Goal: Task Accomplishment & Management: Manage account settings

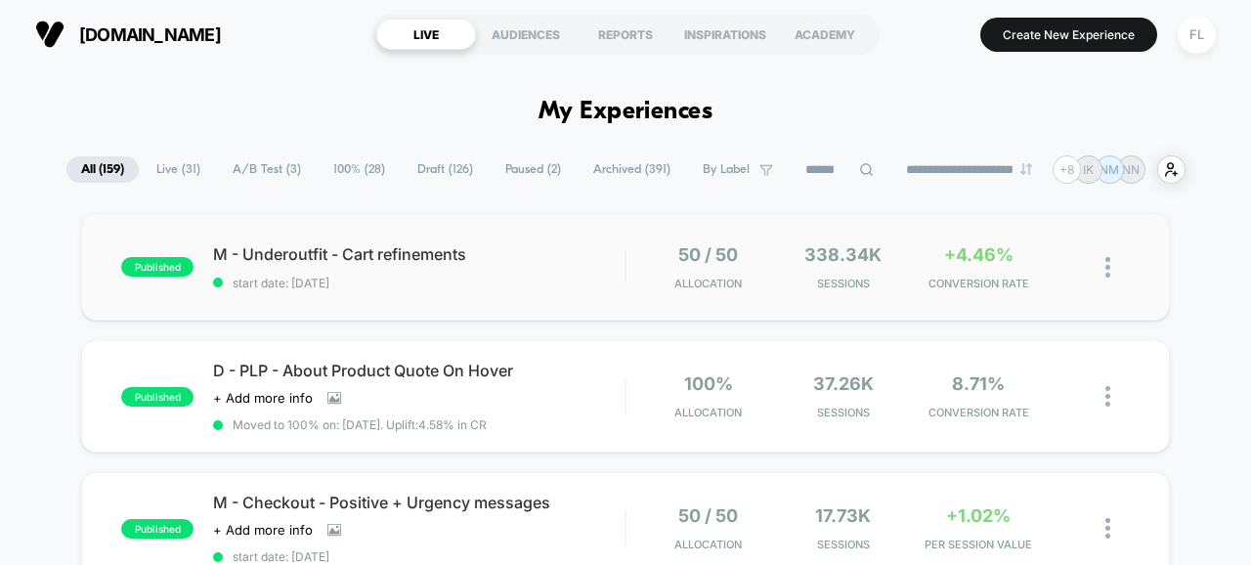
click at [554, 297] on div "published M - Underoutfit - Cart refinements start date: [DATE] 50 / 50 Allocat…" at bounding box center [625, 267] width 1089 height 108
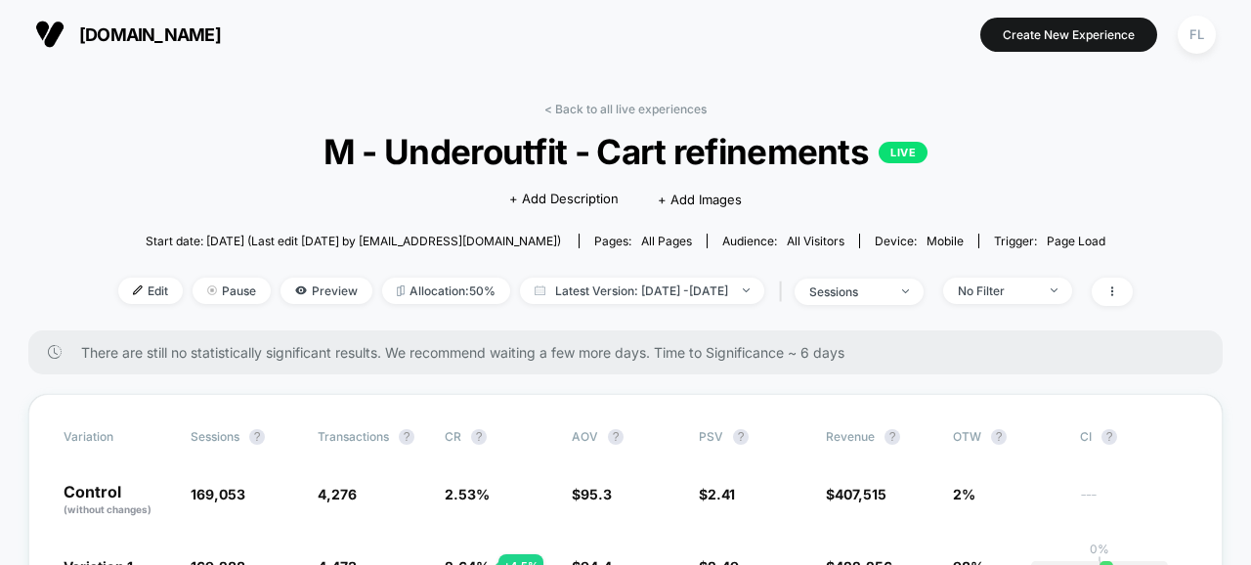
scroll to position [76, 0]
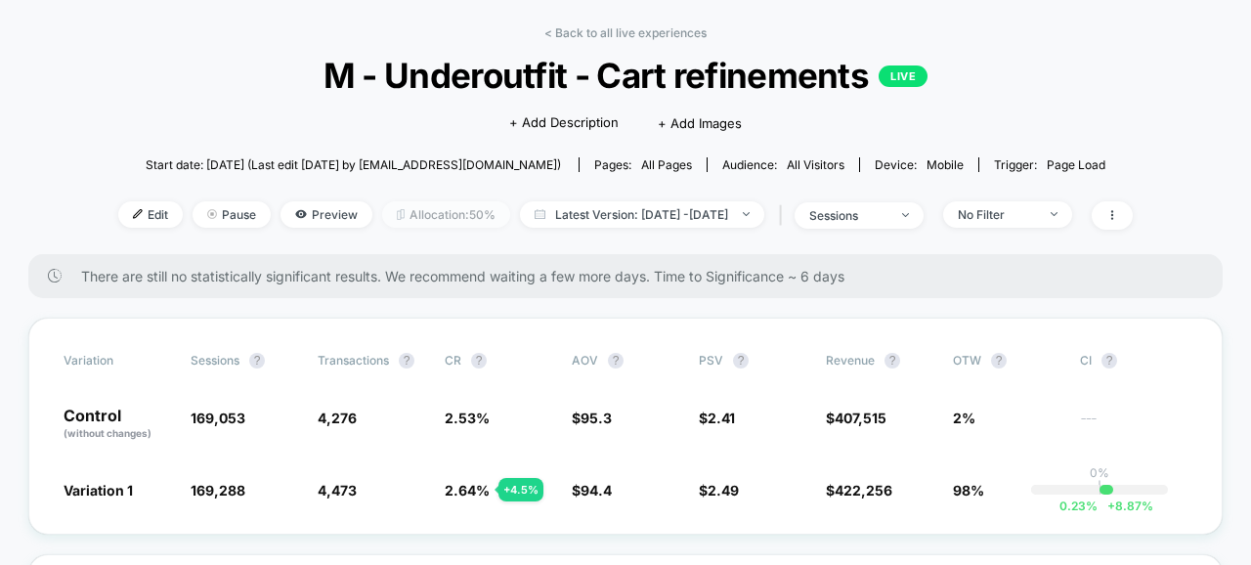
click at [420, 212] on span "Allocation: 50%" at bounding box center [446, 214] width 128 height 26
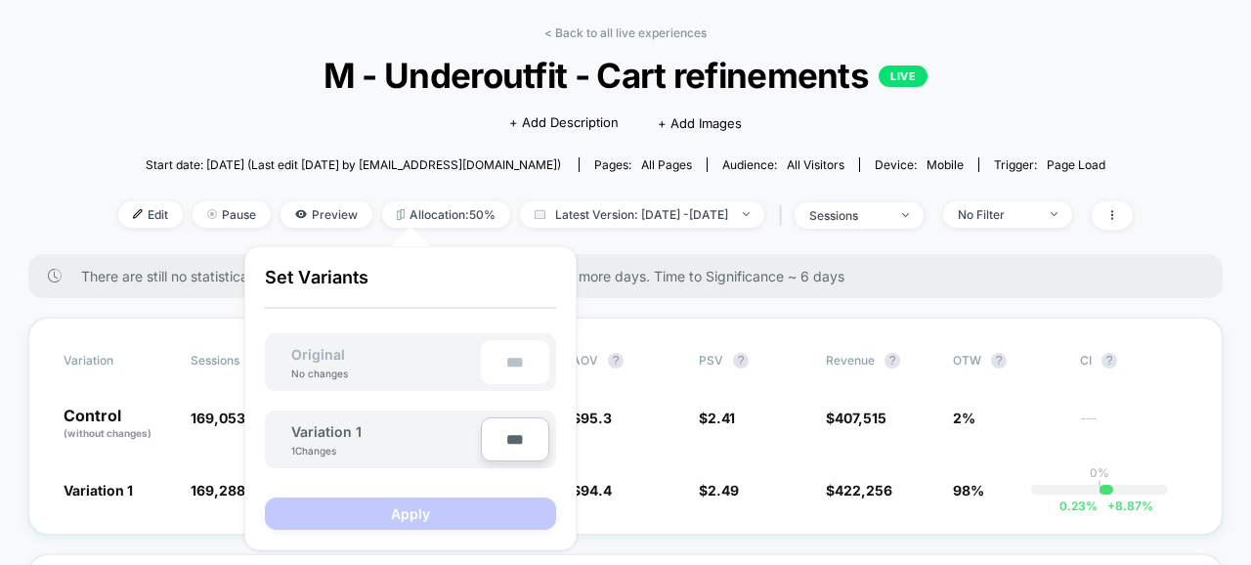
type input "***"
type input "**"
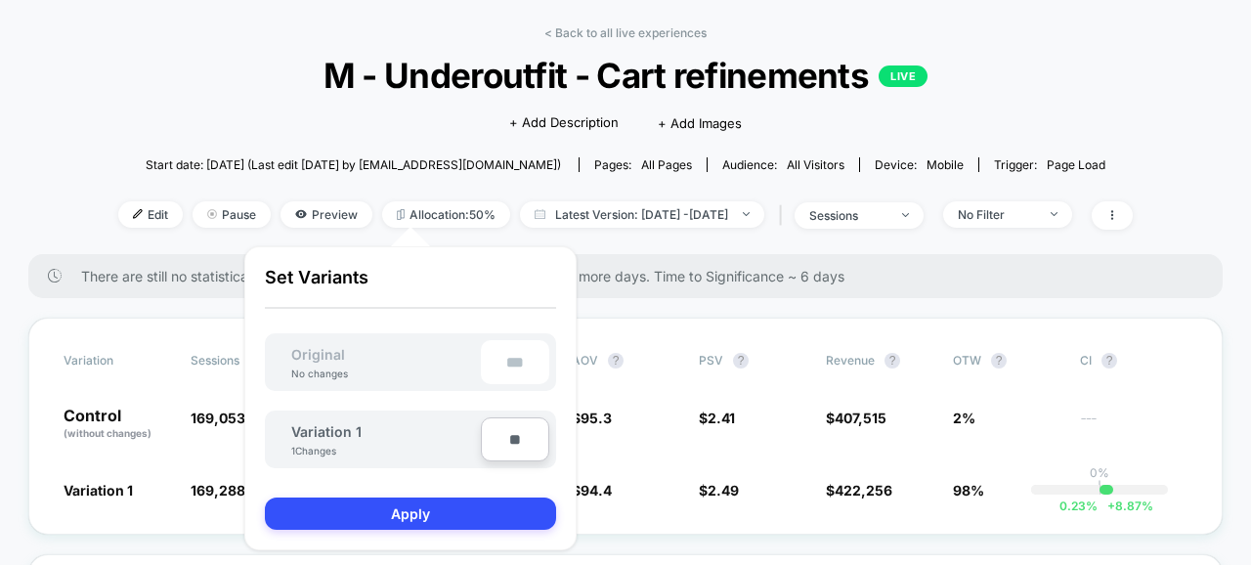
type input "***"
type input "**"
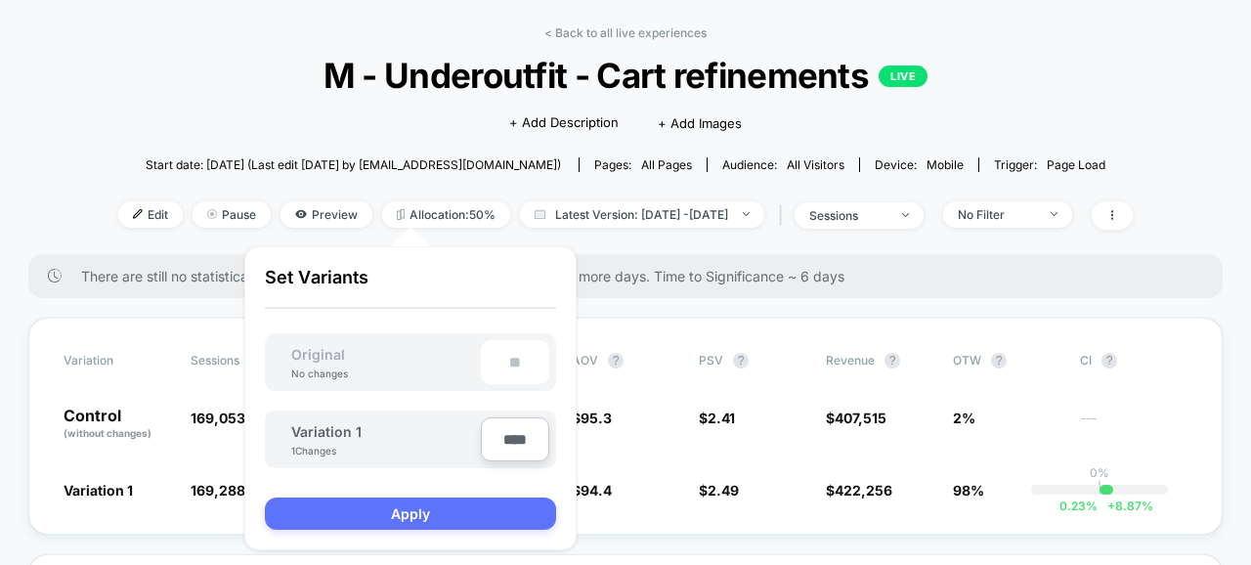
type input "****"
click at [485, 514] on button "Apply" at bounding box center [410, 513] width 291 height 32
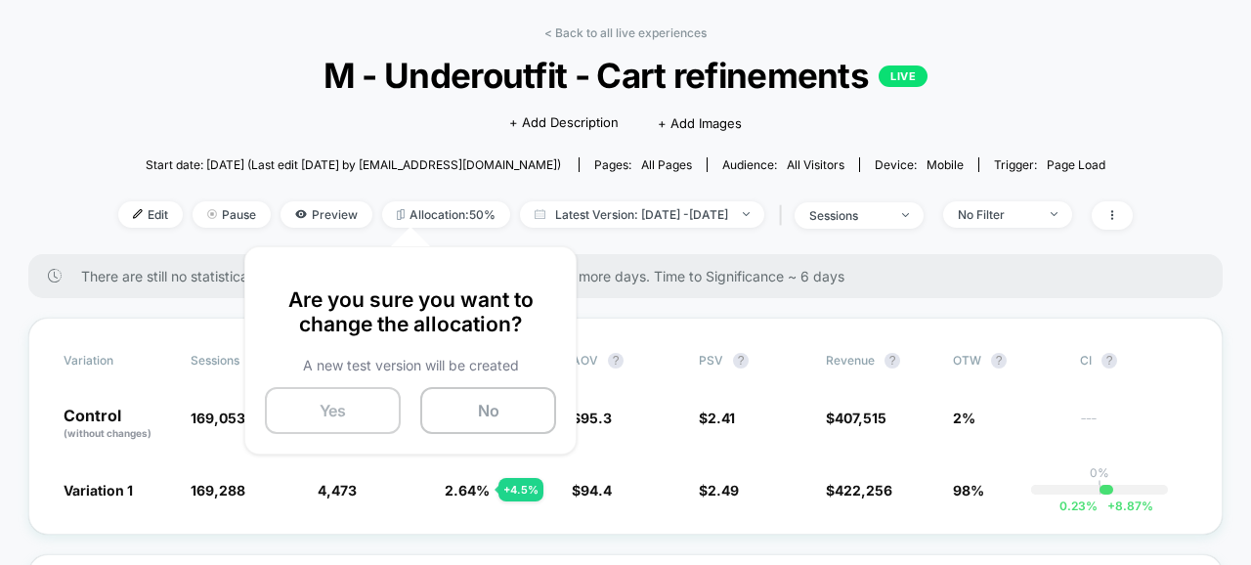
click at [367, 414] on button "Yes" at bounding box center [333, 410] width 136 height 47
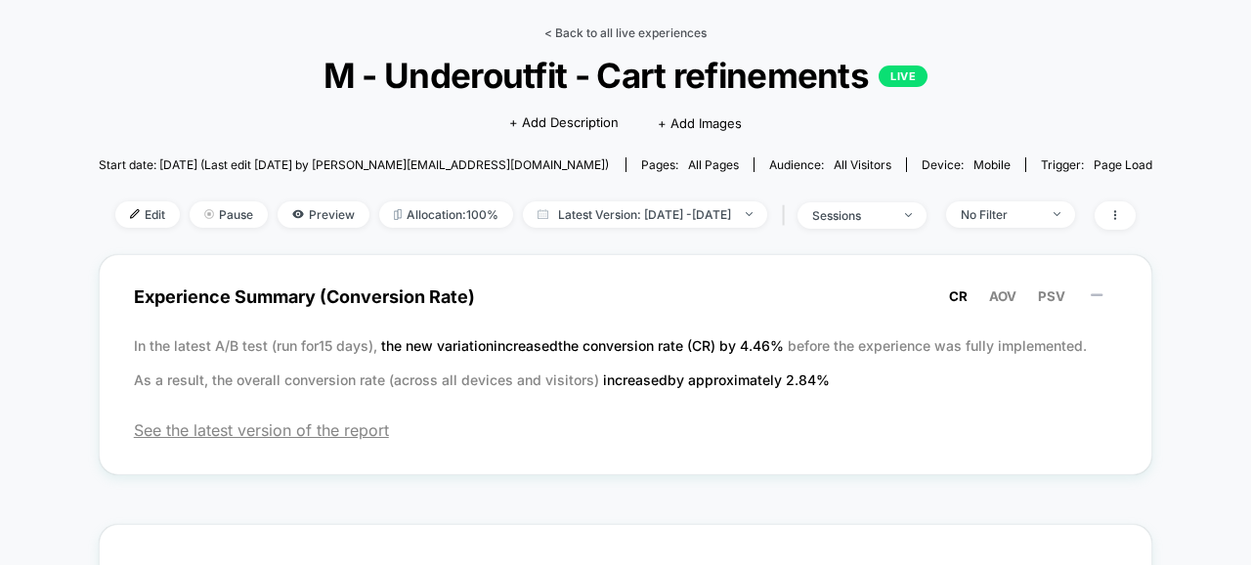
click at [567, 33] on link "< Back to all live experiences" at bounding box center [625, 32] width 162 height 15
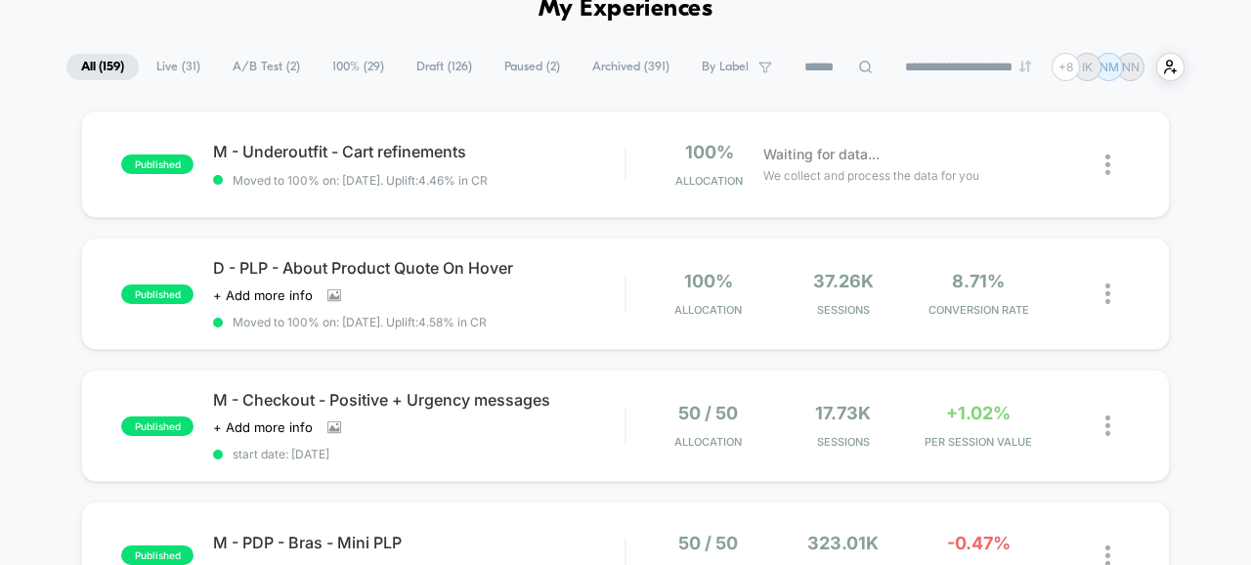
scroll to position [108, 0]
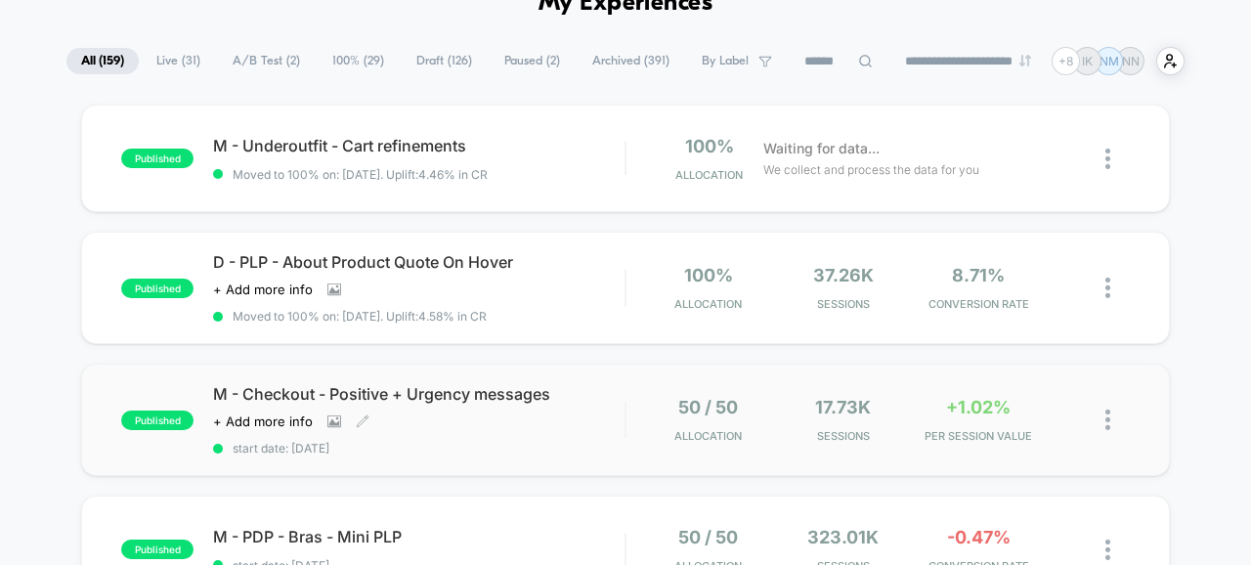
click at [470, 422] on div "Click to view images Click to edit experience details + Add more info" at bounding box center [357, 421] width 288 height 16
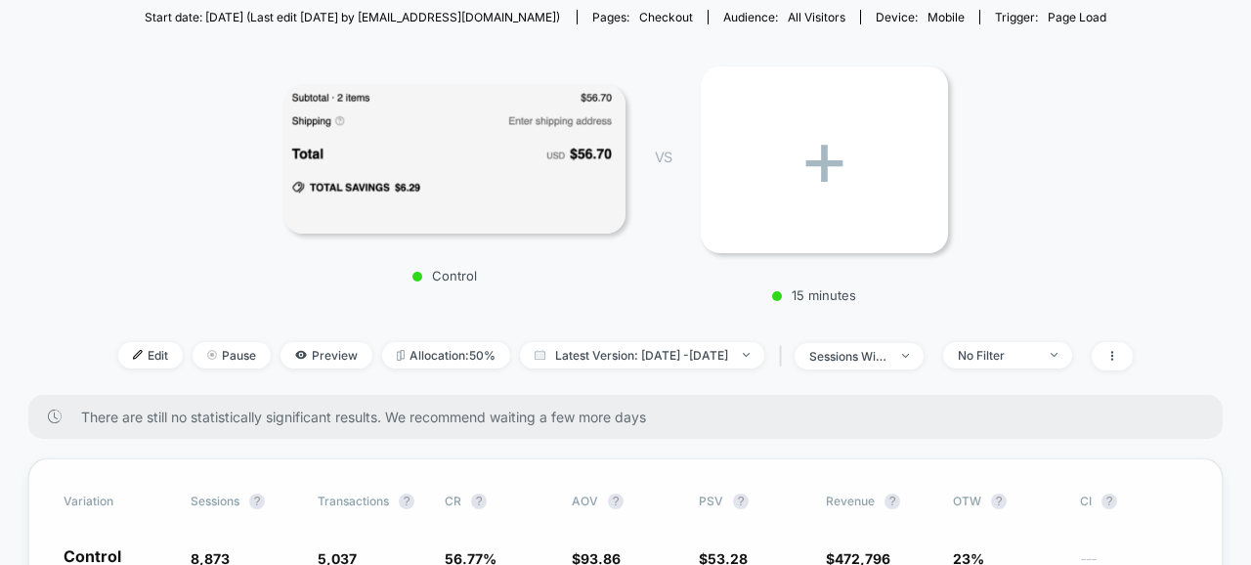
scroll to position [238, 0]
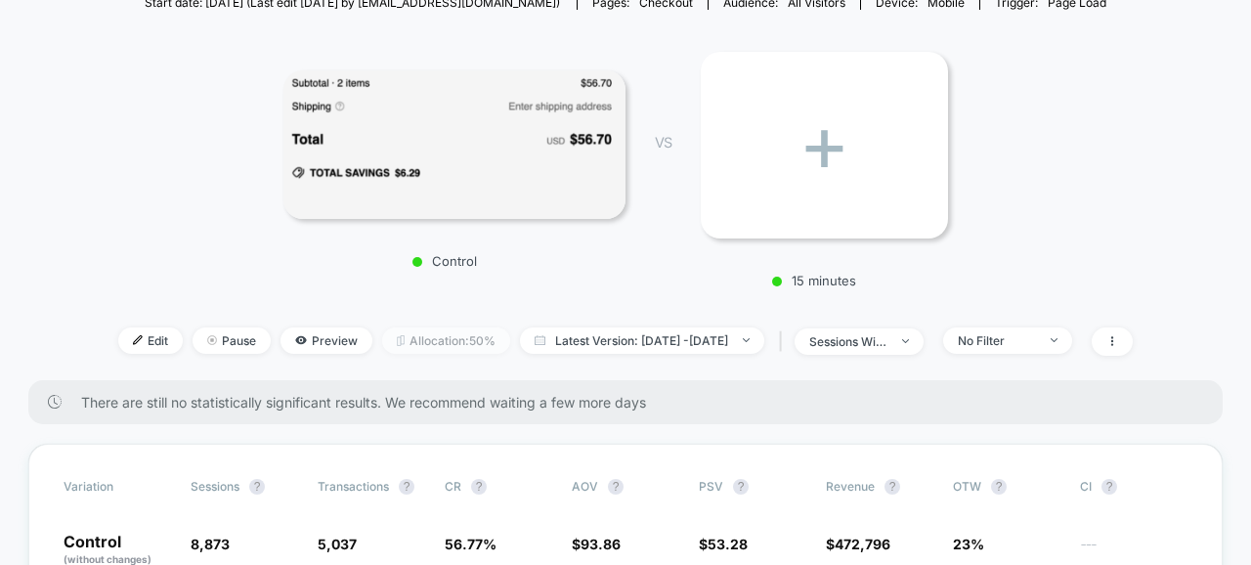
click at [430, 337] on span "Allocation: 50%" at bounding box center [446, 340] width 128 height 26
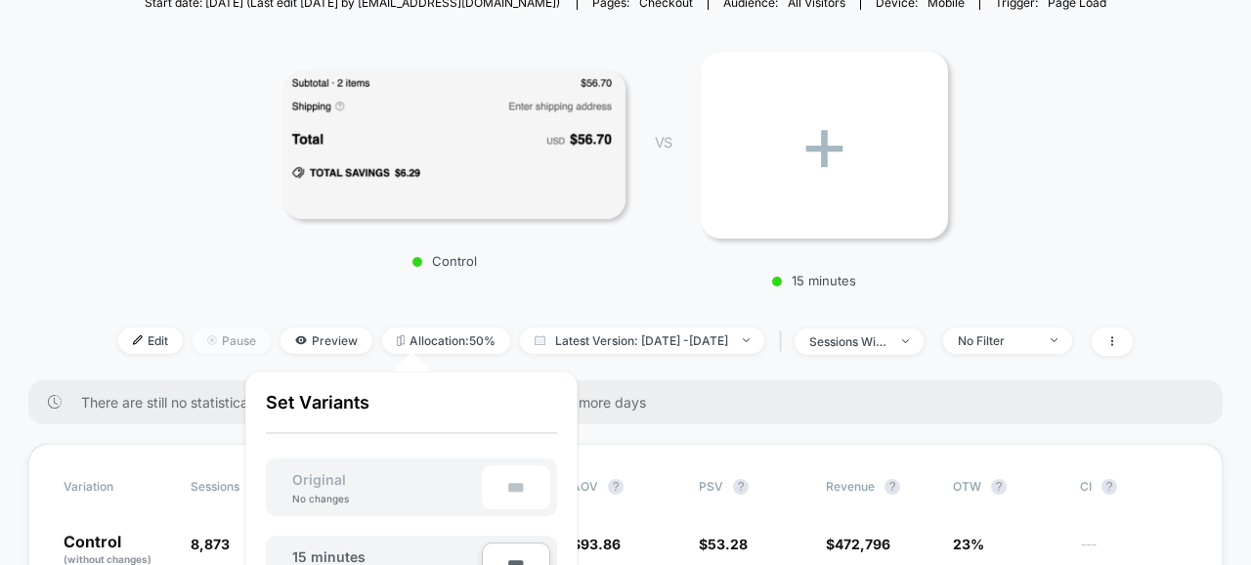
click at [204, 333] on span "Pause" at bounding box center [232, 340] width 78 height 26
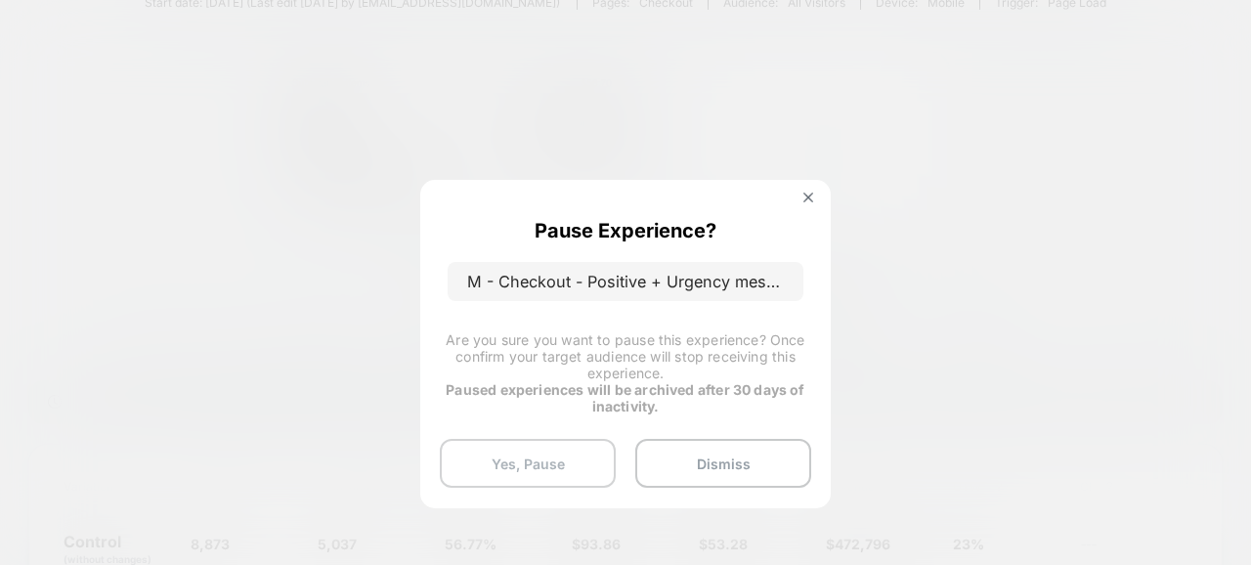
click at [498, 455] on button "Yes, Pause" at bounding box center [528, 463] width 176 height 49
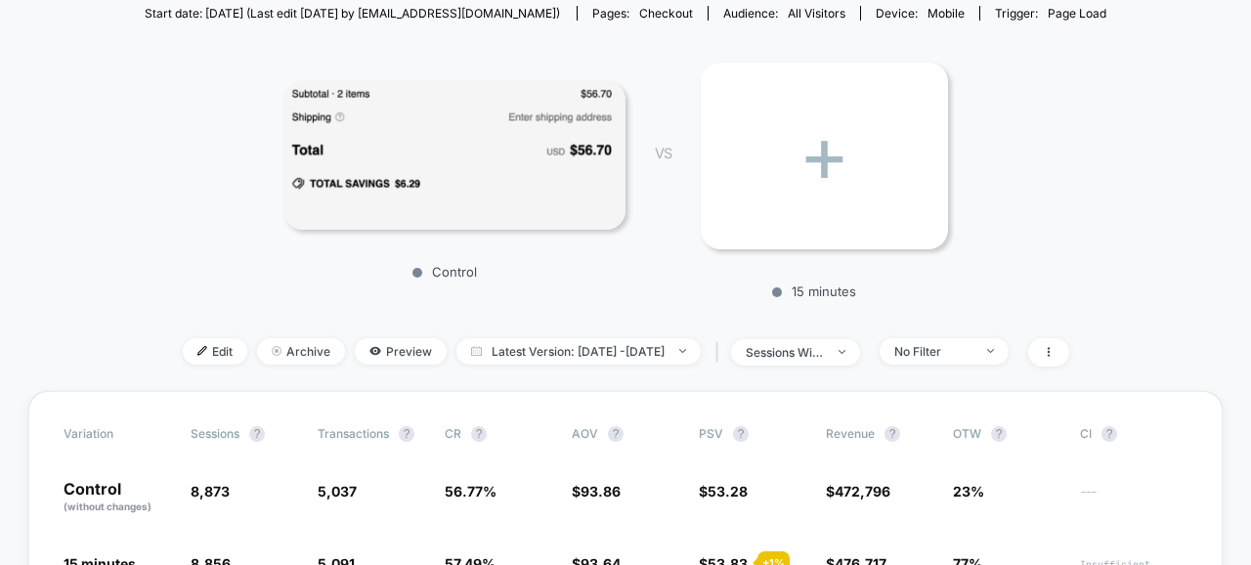
scroll to position [0, 0]
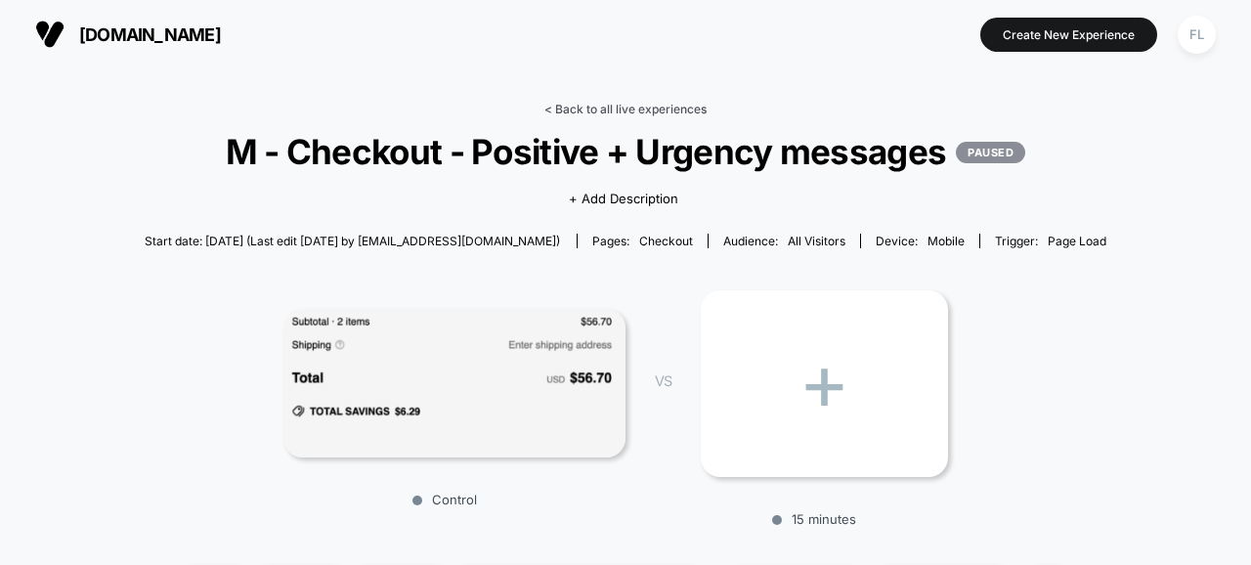
click at [556, 108] on link "< Back to all live experiences" at bounding box center [625, 109] width 162 height 15
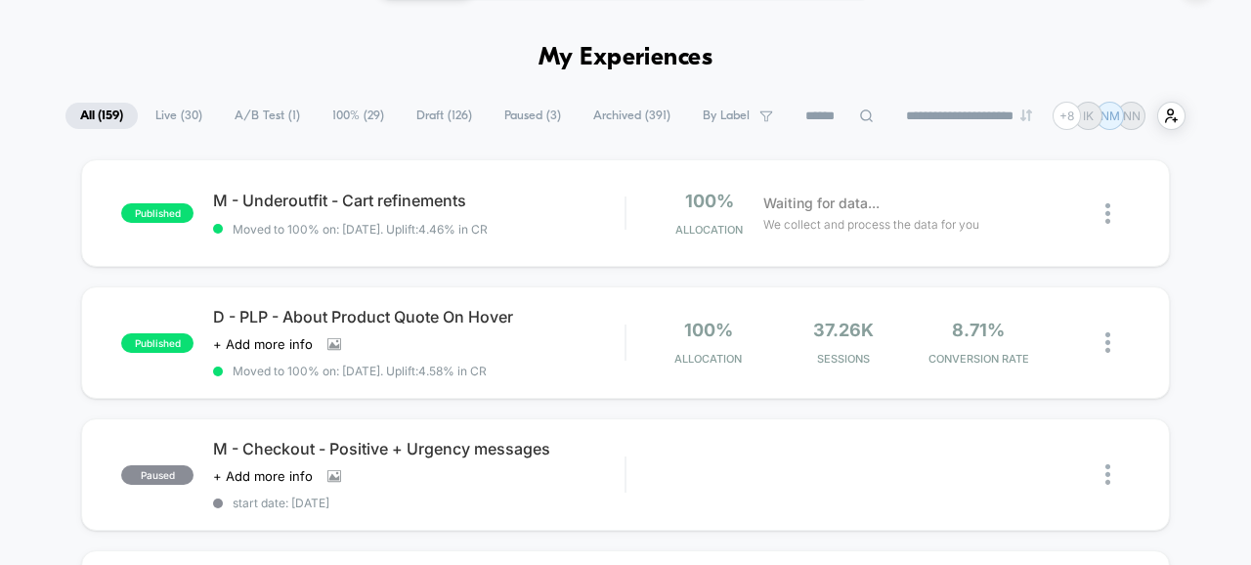
scroll to position [71, 0]
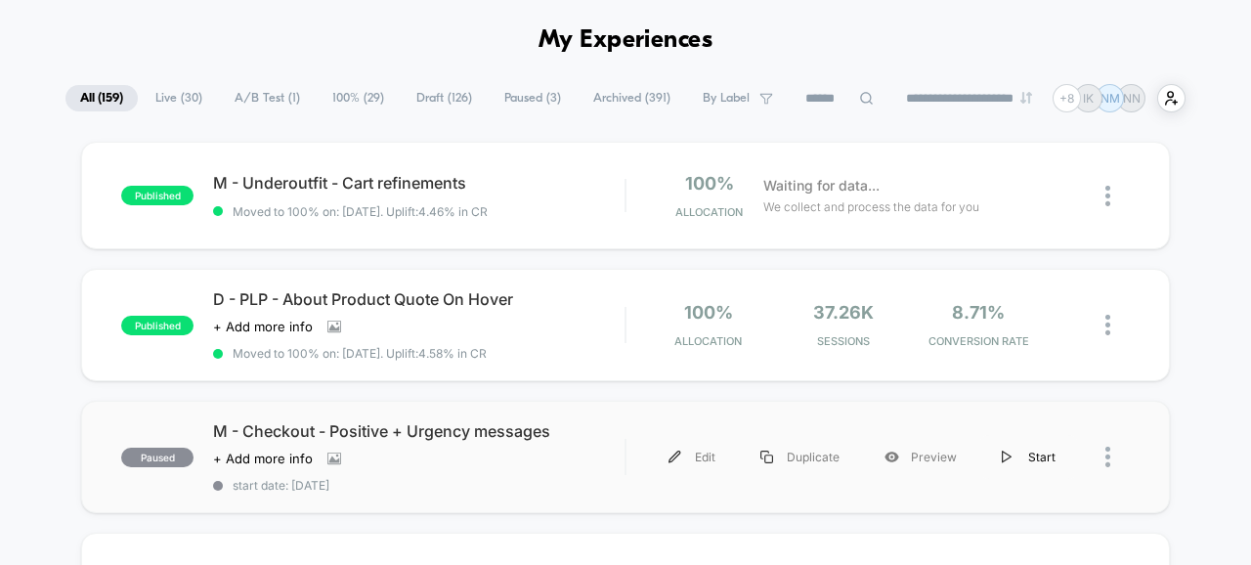
click at [1031, 450] on div "Start" at bounding box center [1028, 457] width 99 height 44
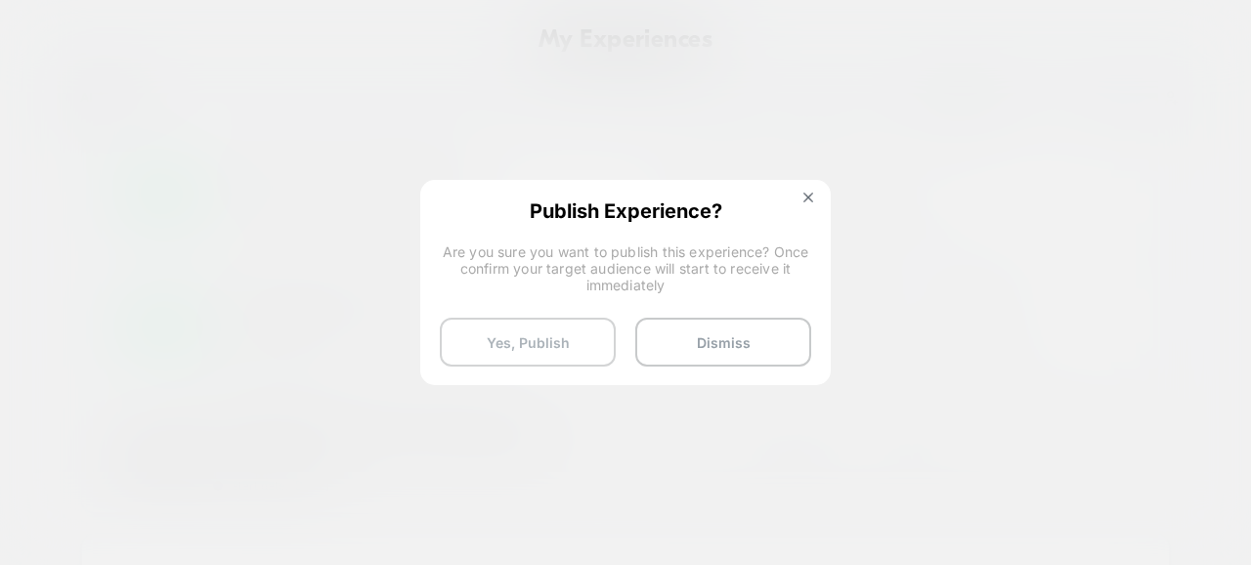
click at [503, 347] on button "Yes, Publish" at bounding box center [528, 342] width 176 height 49
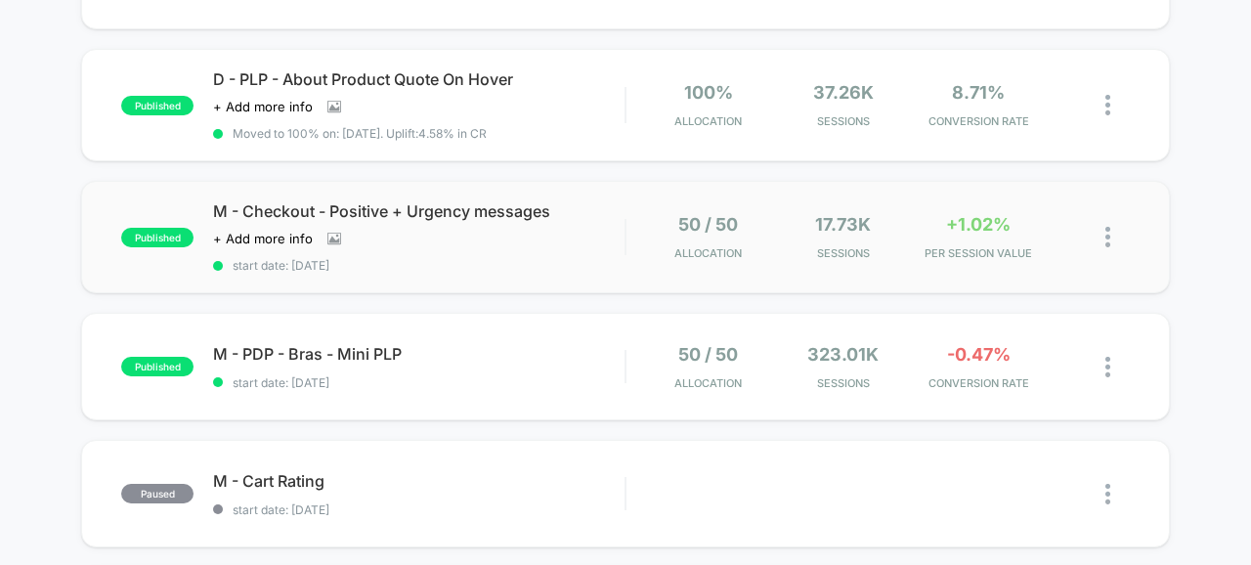
scroll to position [298, 0]
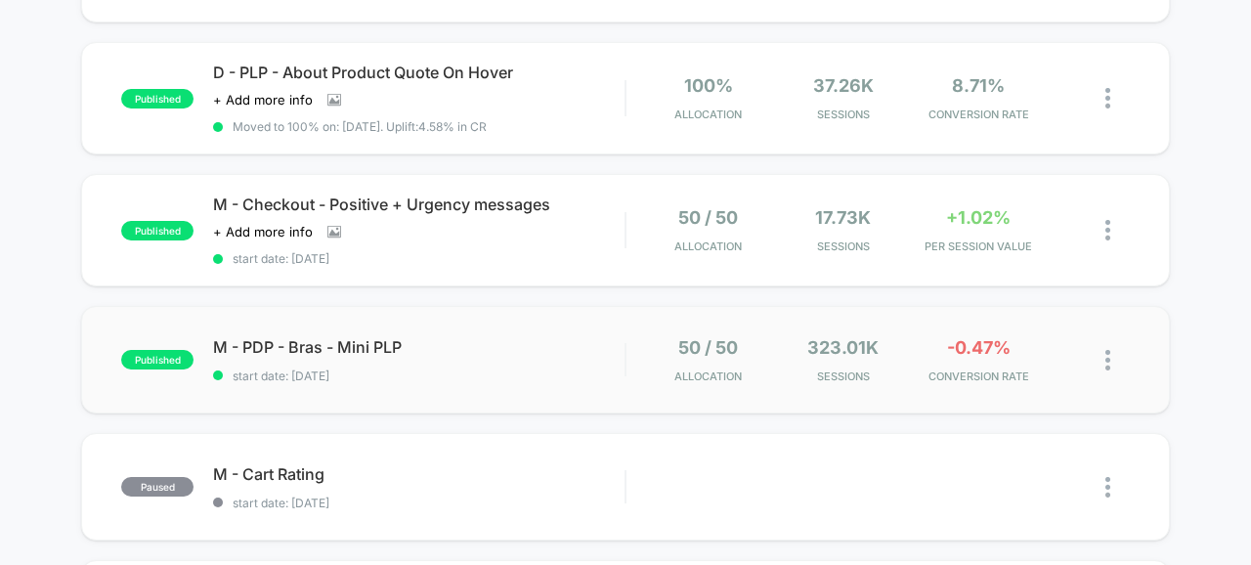
click at [883, 388] on div "published M - PDP - Bras - Mini PLP start date: [DATE] 50 / 50 Allocation 323.0…" at bounding box center [625, 360] width 1089 height 108
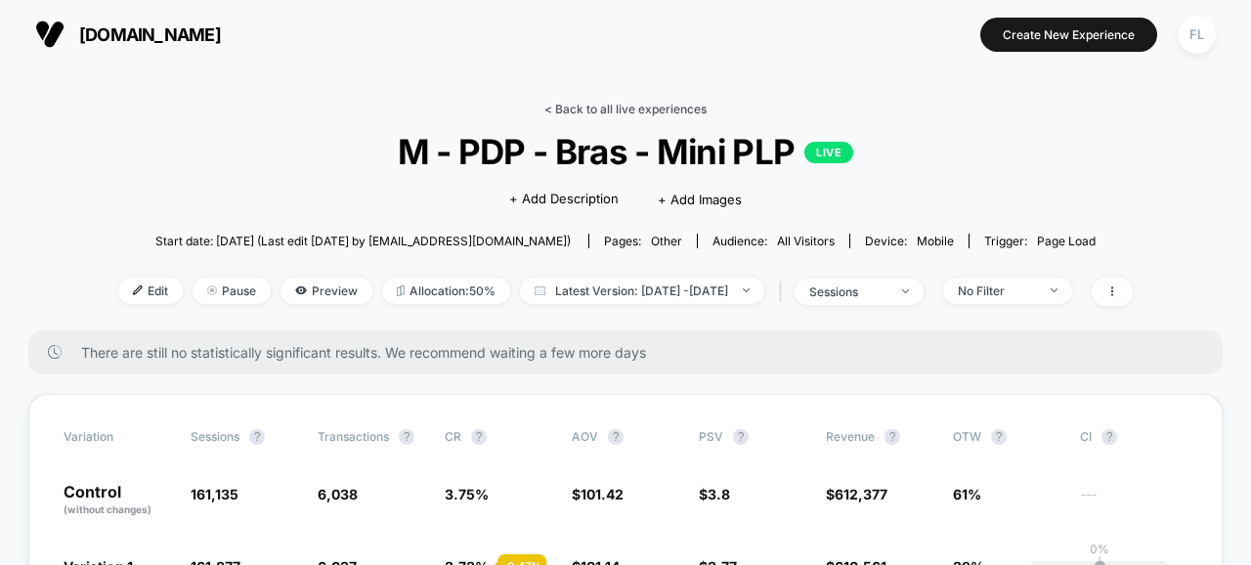
click at [633, 109] on link "< Back to all live experiences" at bounding box center [625, 109] width 162 height 15
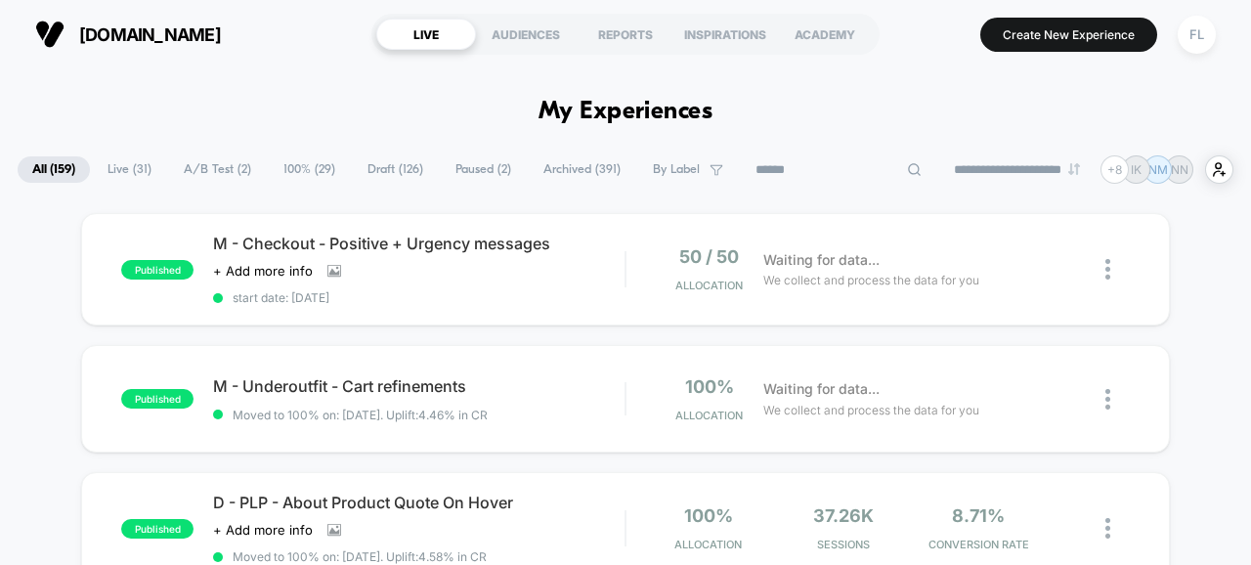
click at [806, 169] on input at bounding box center [838, 169] width 195 height 23
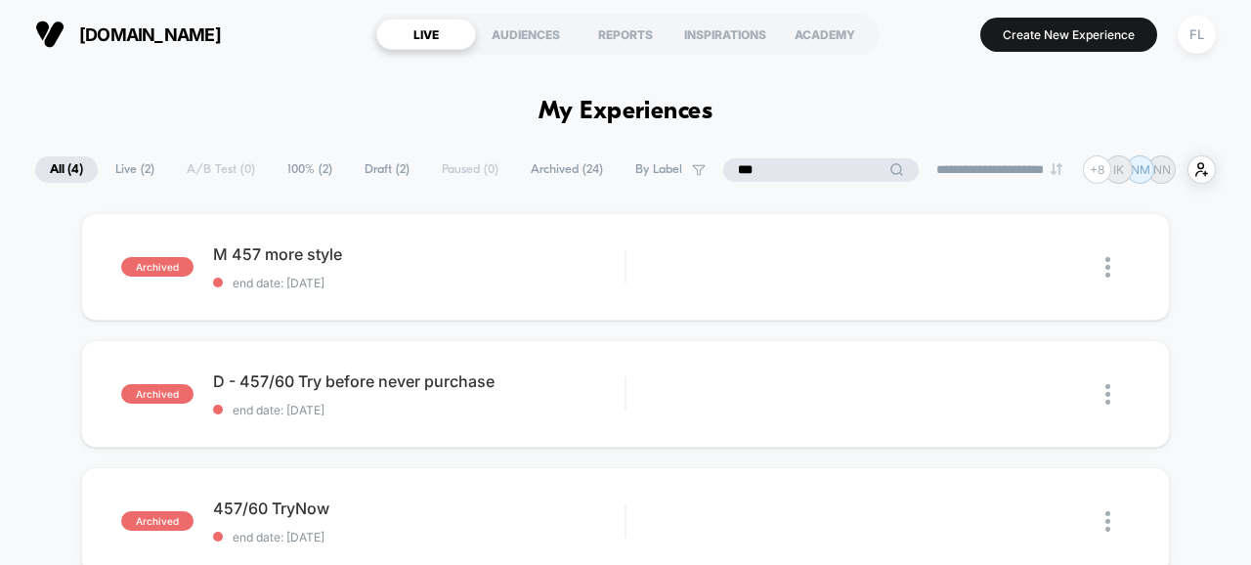
type input "***"
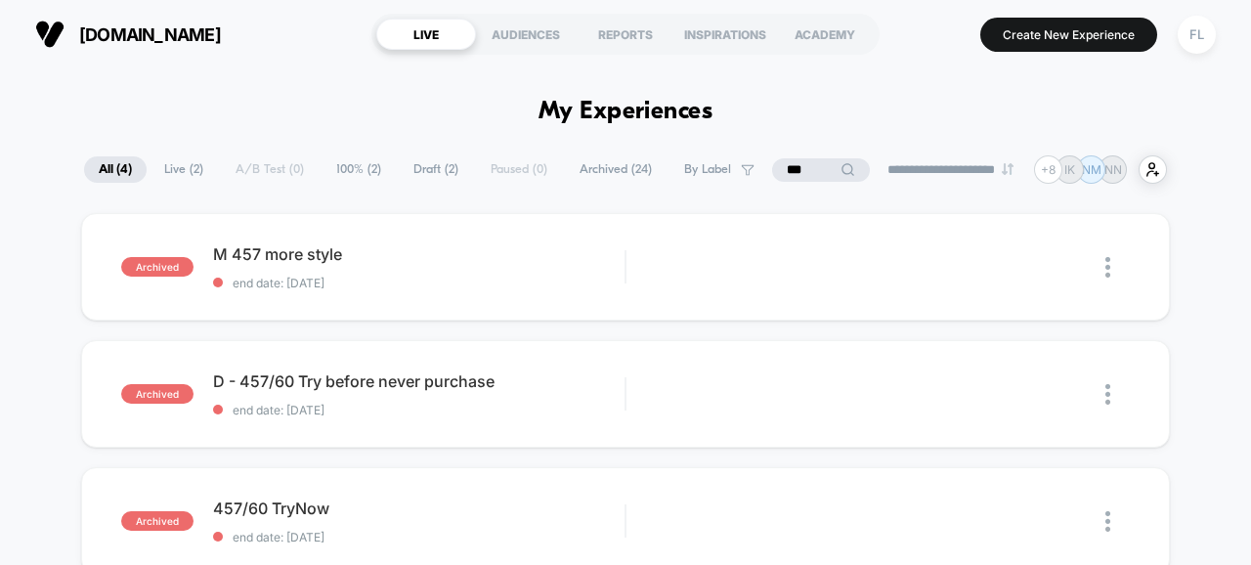
click at [150, 164] on span "Live ( 2 )" at bounding box center [184, 169] width 68 height 26
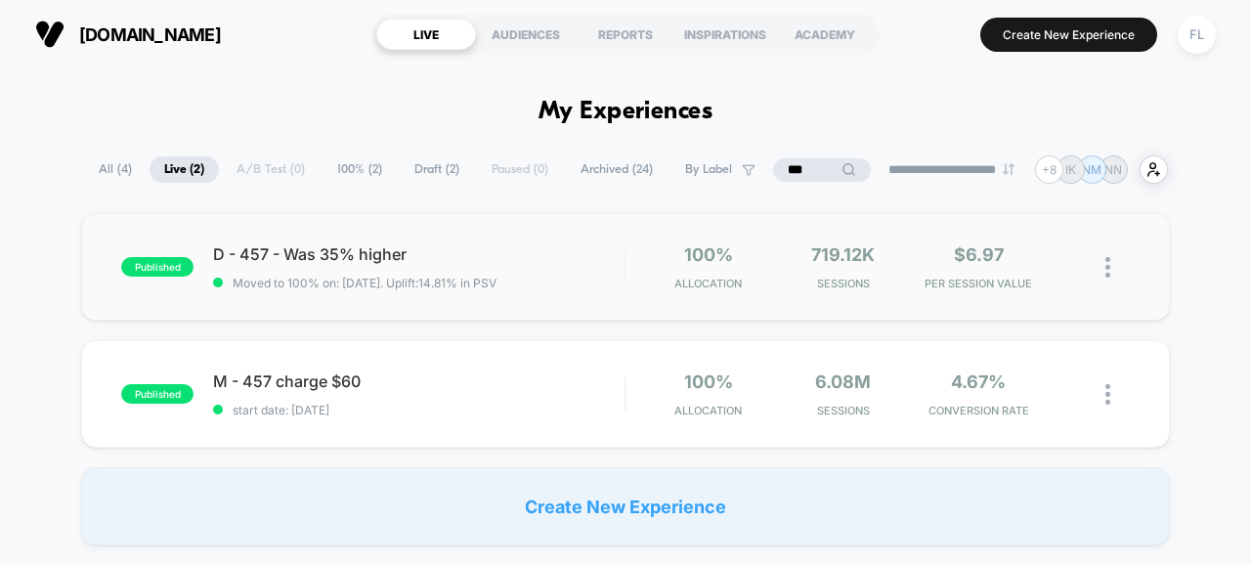
click at [1107, 262] on img at bounding box center [1107, 267] width 5 height 21
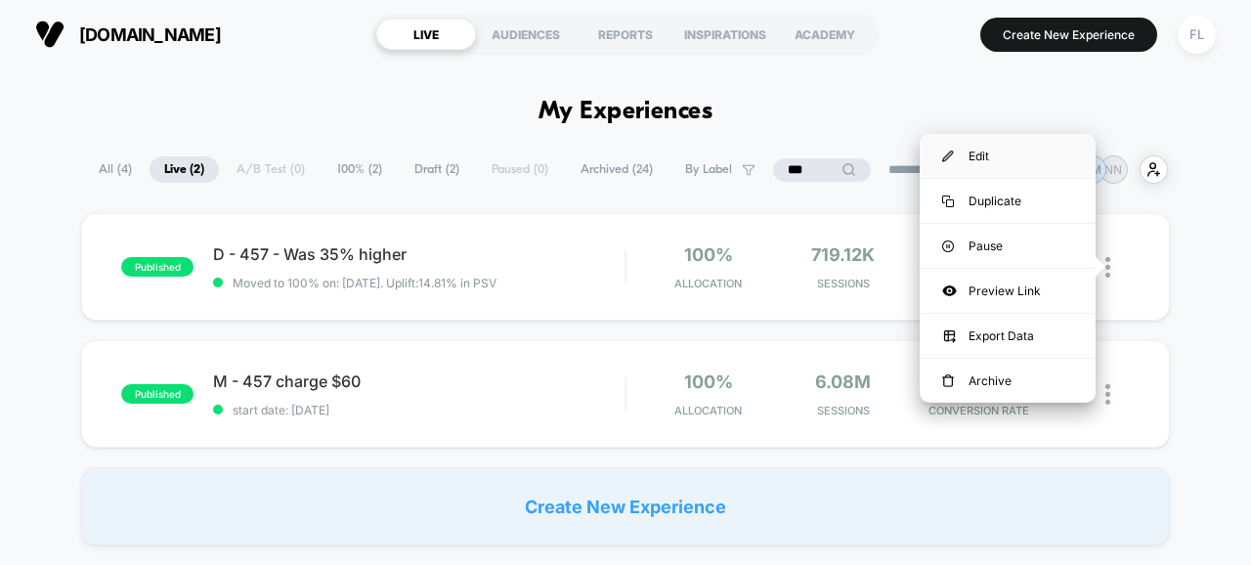
click at [990, 152] on div "Edit" at bounding box center [1008, 156] width 176 height 44
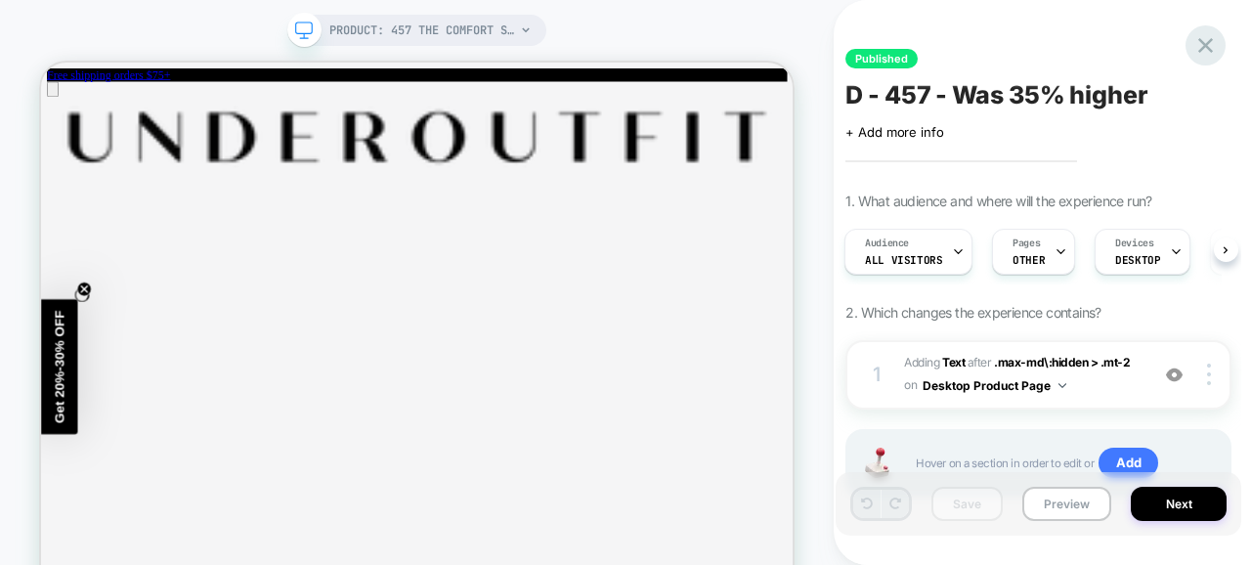
click at [1198, 41] on icon at bounding box center [1205, 45] width 26 height 26
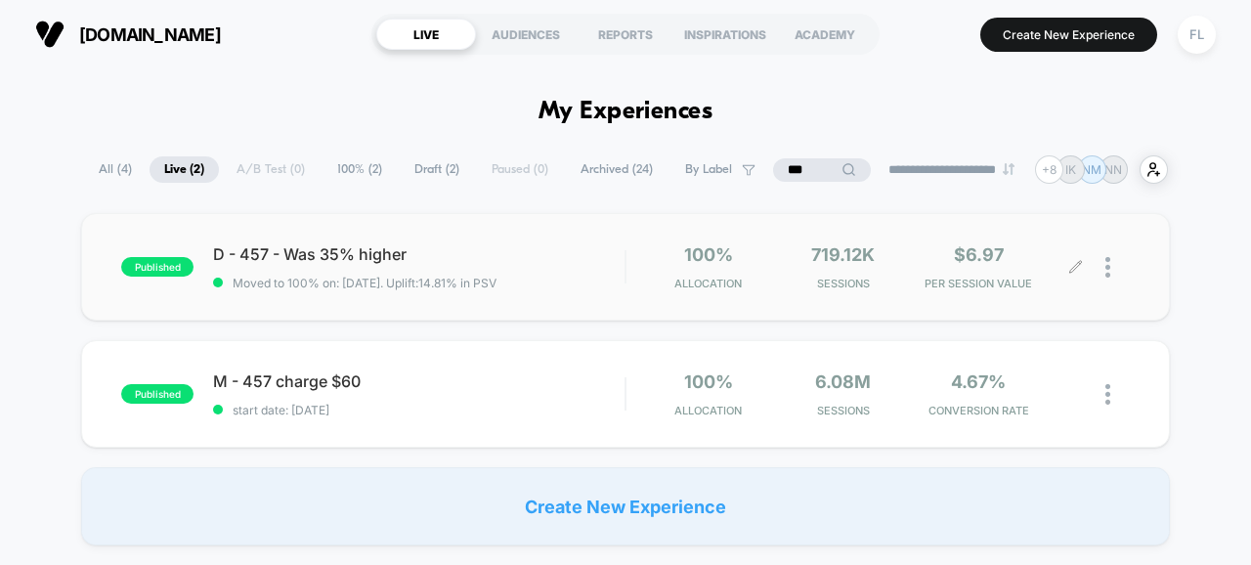
click at [1074, 262] on icon at bounding box center [1075, 267] width 15 height 15
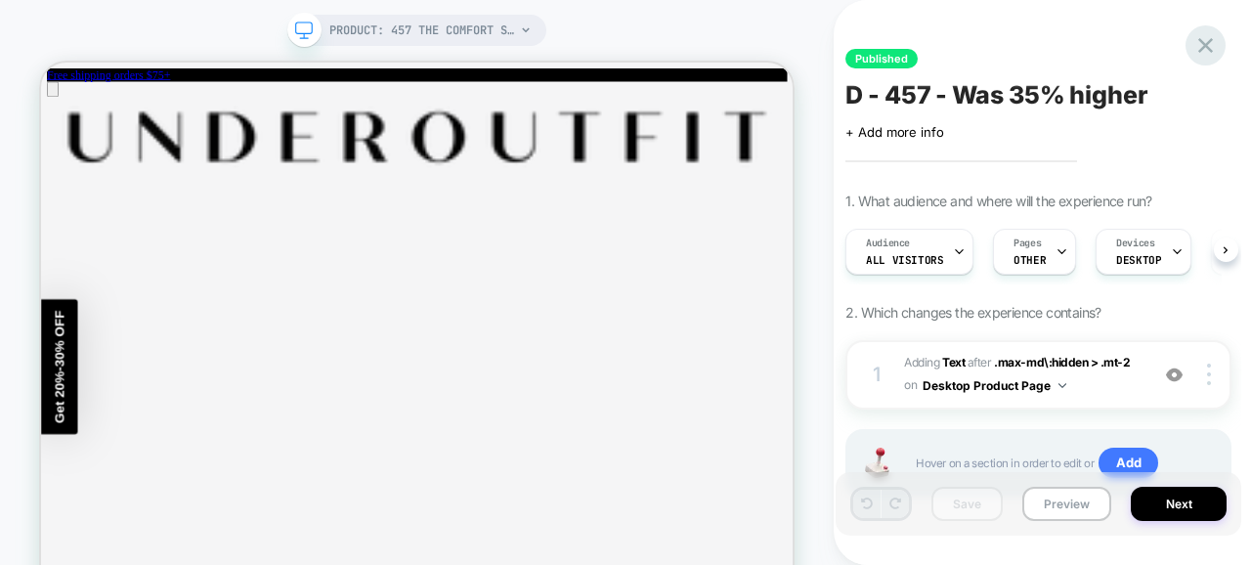
scroll to position [0, 1]
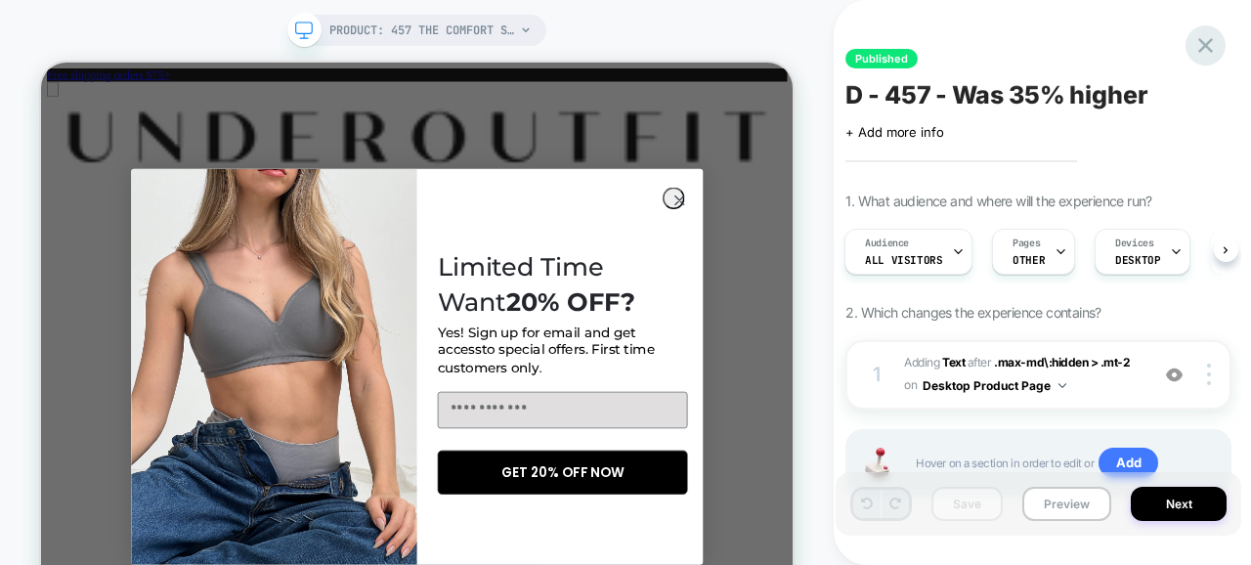
click at [1209, 47] on icon at bounding box center [1205, 45] width 26 height 26
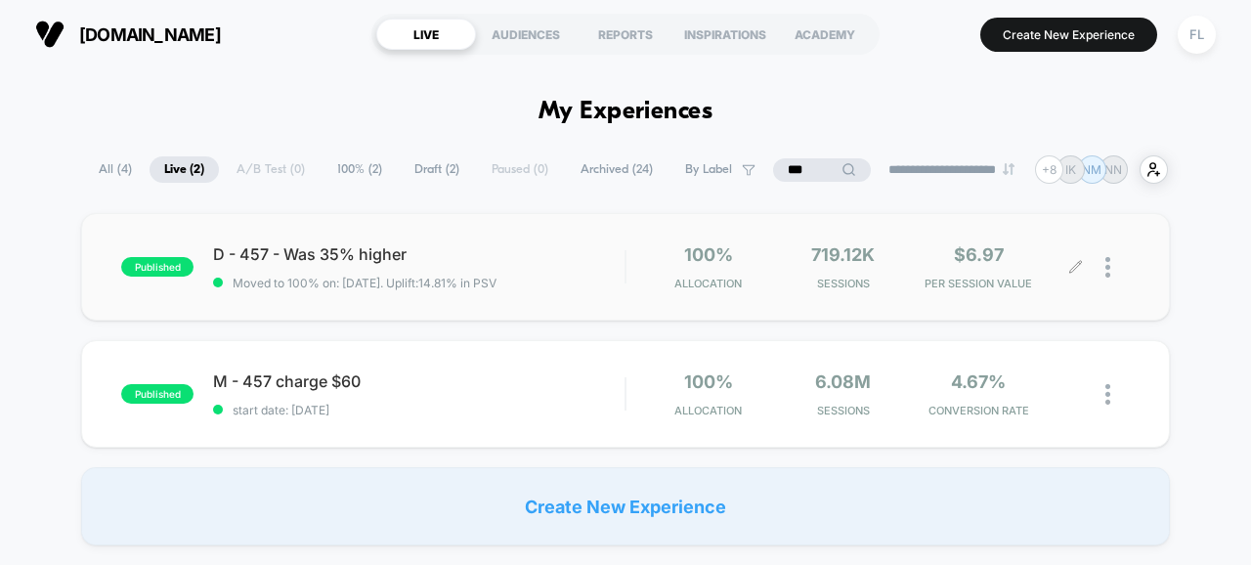
click at [1110, 275] on div at bounding box center [1117, 267] width 24 height 46
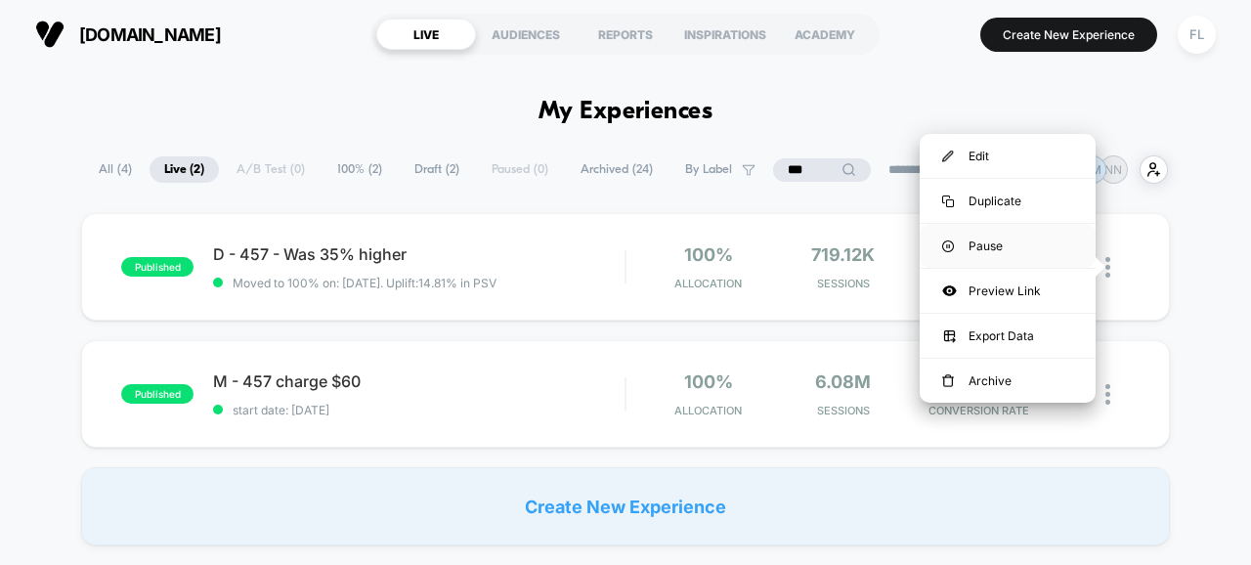
click at [998, 242] on div "Pause" at bounding box center [1008, 246] width 176 height 44
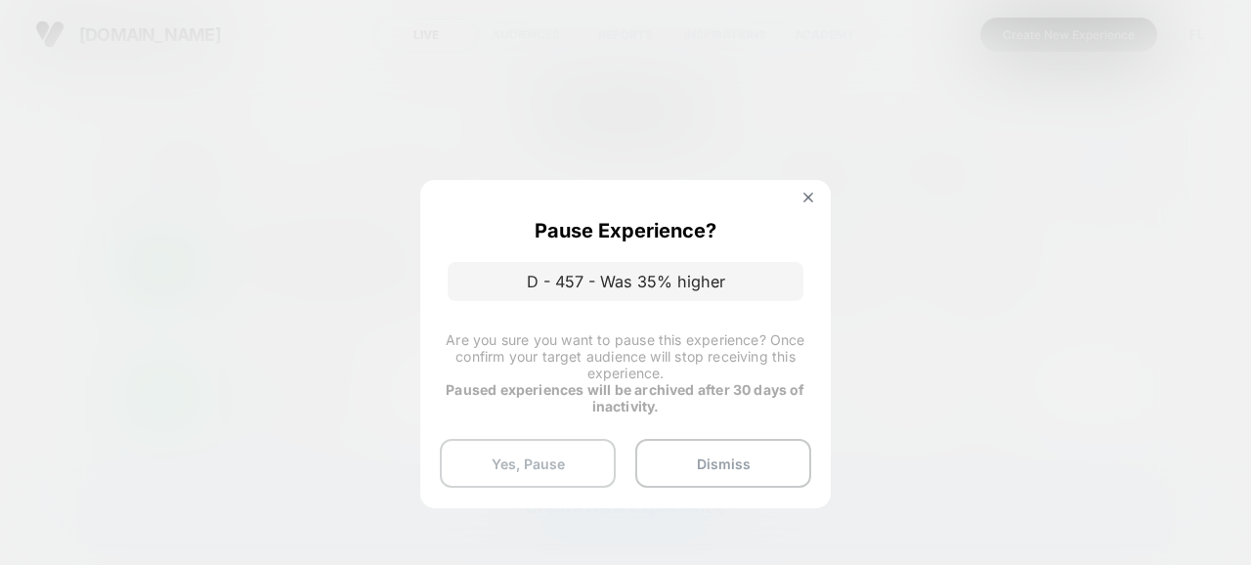
click at [574, 452] on button "Yes, Pause" at bounding box center [528, 463] width 176 height 49
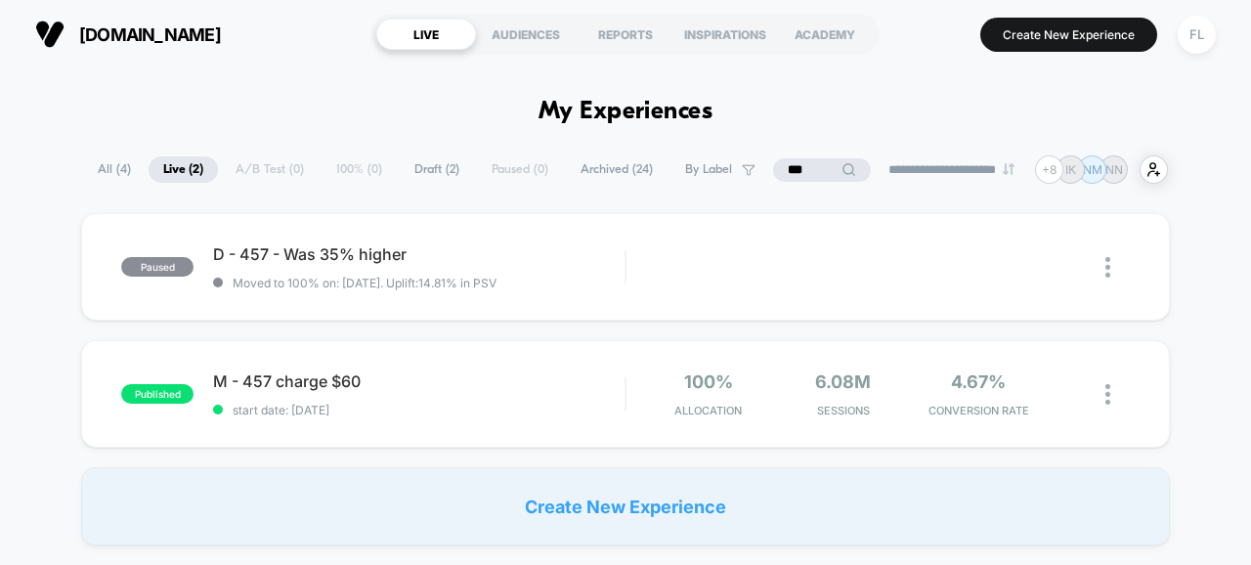
click at [110, 168] on span "All ( 4 )" at bounding box center [114, 169] width 63 height 26
